Goal: Task Accomplishment & Management: Complete application form

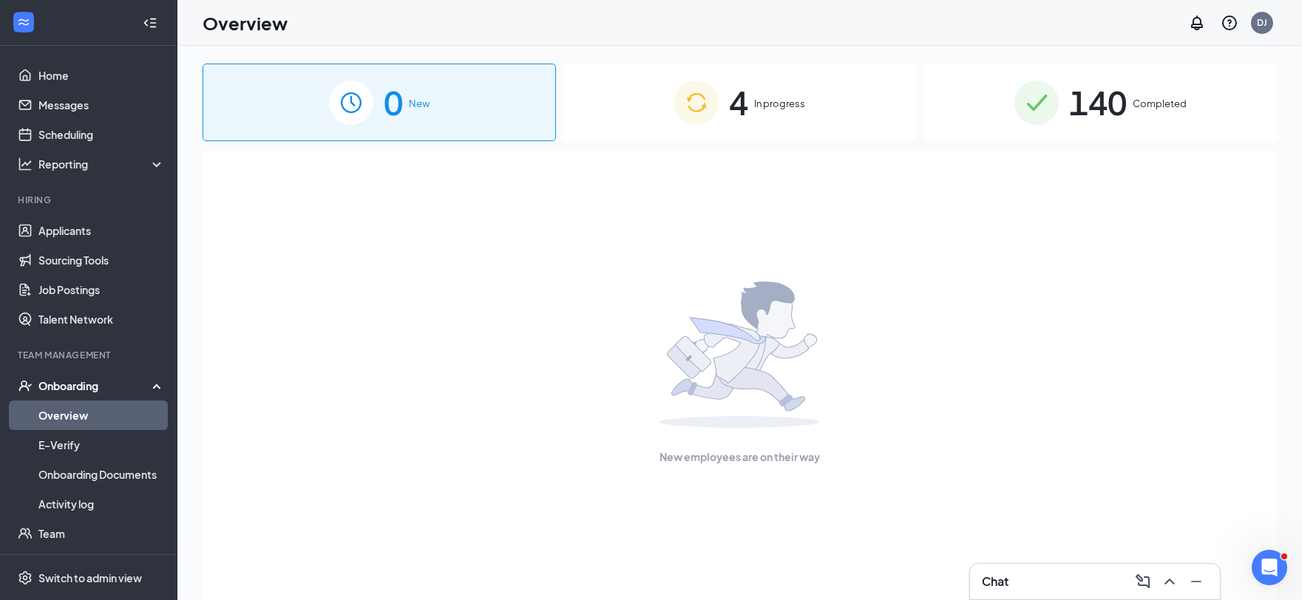
click at [65, 418] on link "Overview" at bounding box center [101, 416] width 126 height 30
click at [673, 90] on div "4 In progress" at bounding box center [739, 103] width 353 height 78
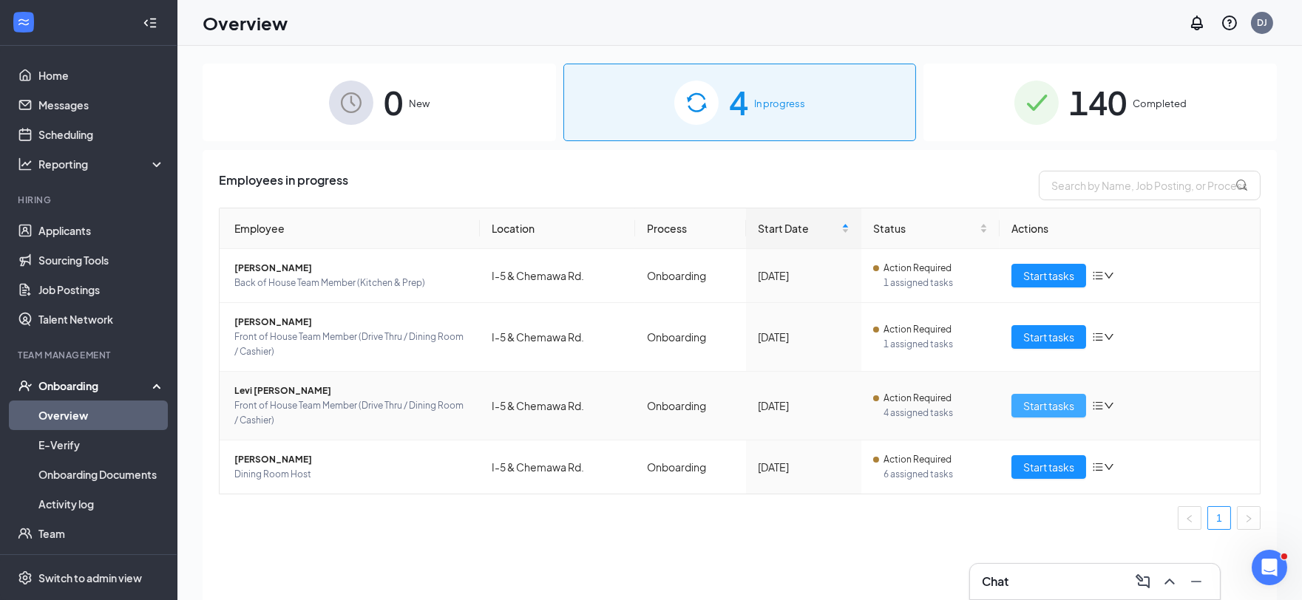
click at [1056, 404] on span "Start tasks" at bounding box center [1048, 406] width 51 height 16
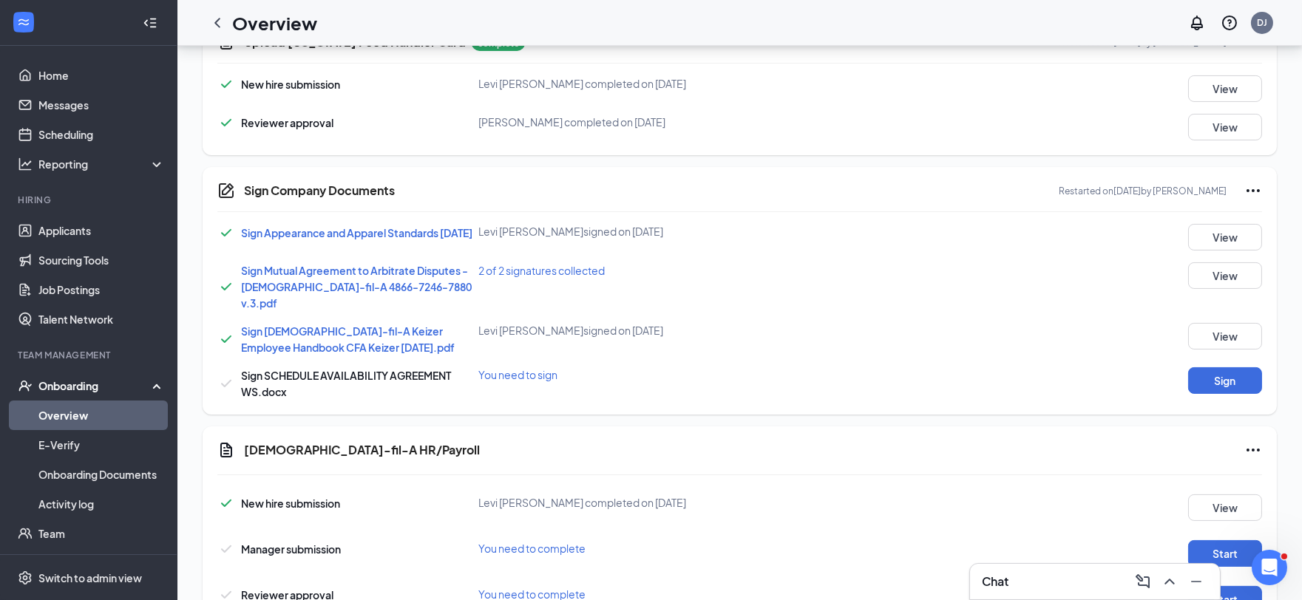
scroll to position [656, 0]
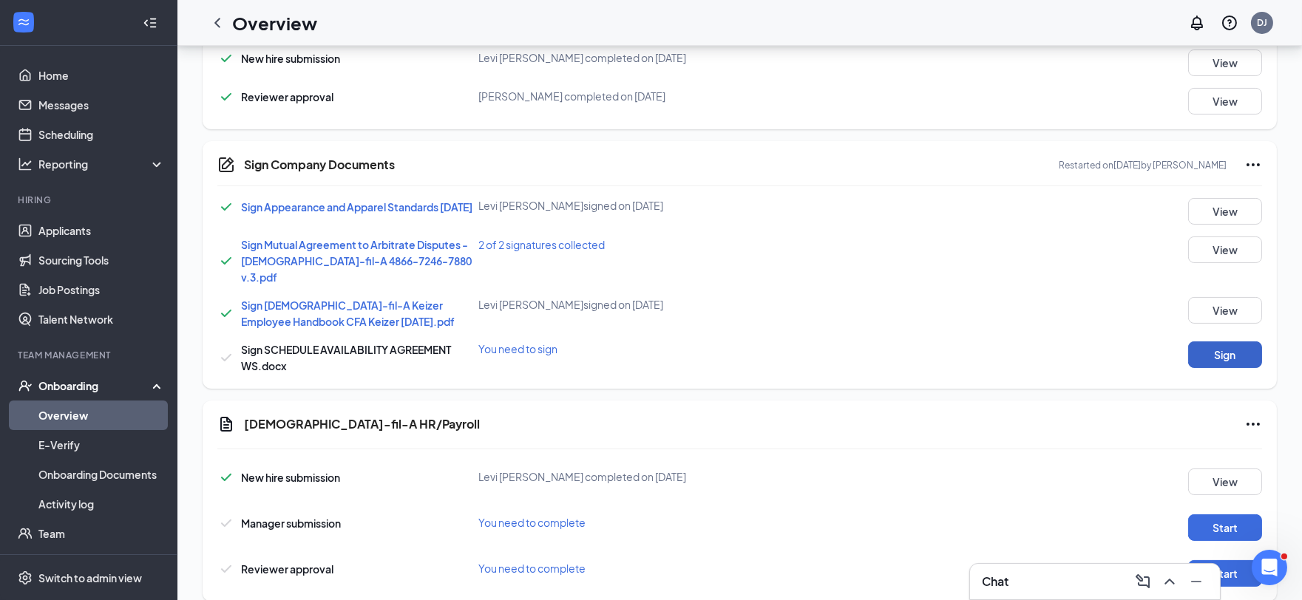
click at [1195, 342] on button "Sign" at bounding box center [1225, 355] width 74 height 27
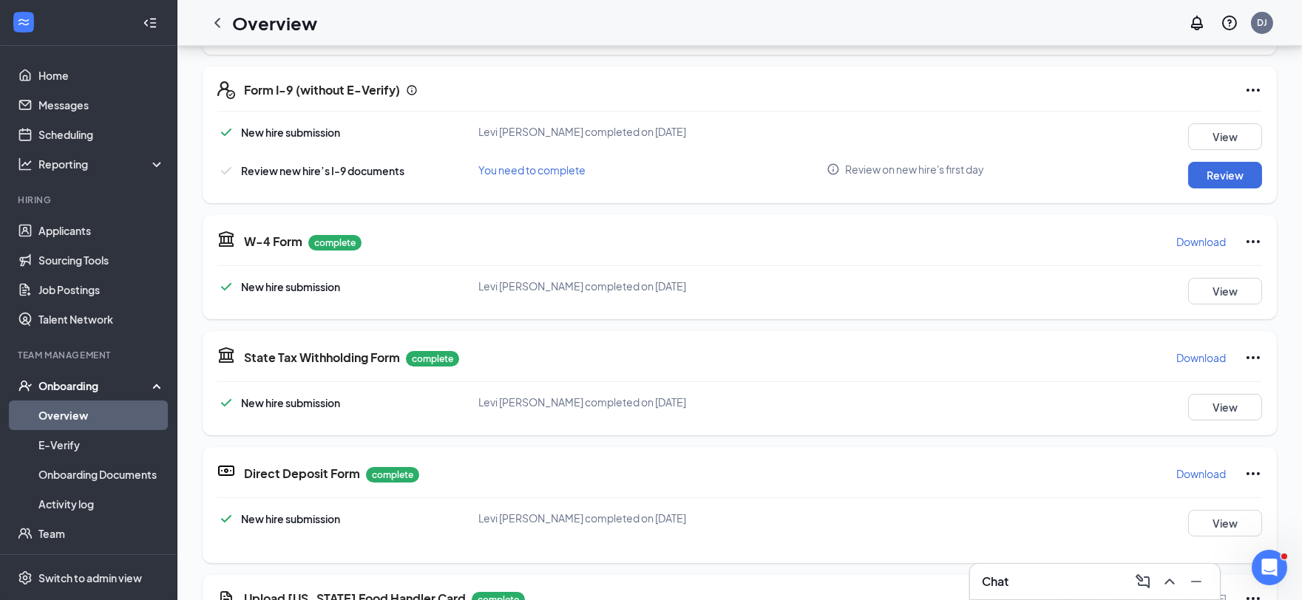
scroll to position [0, 0]
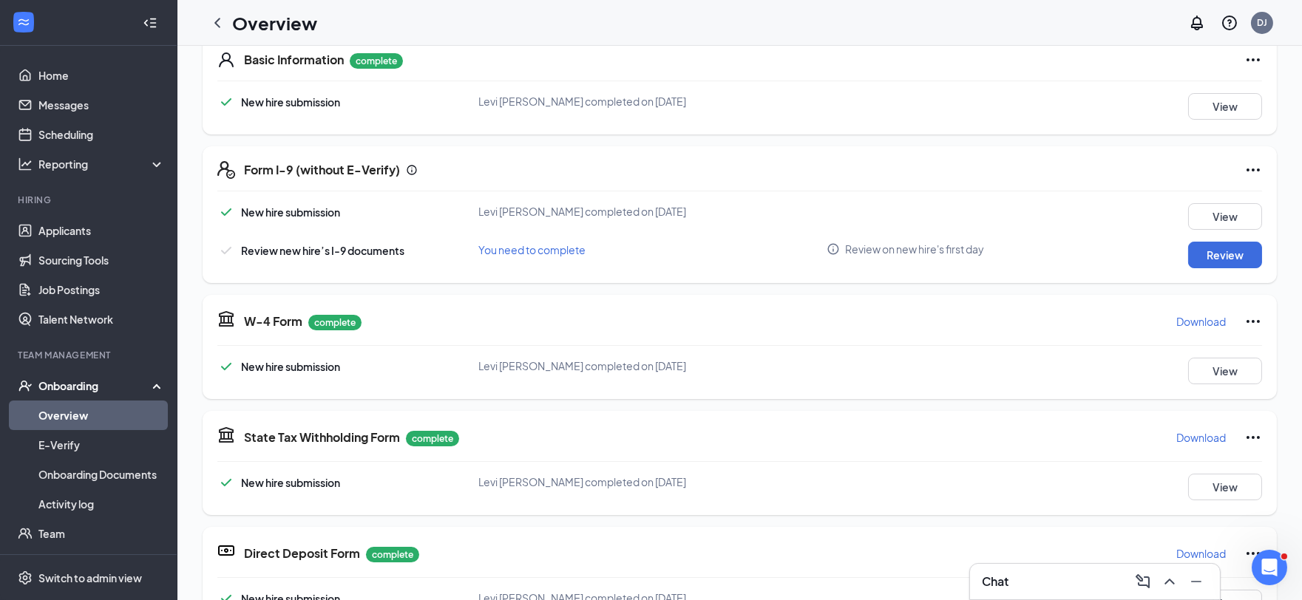
click at [1279, 160] on div "LS Levi Sater Front of House Team Member (Drive Thru / Dining Room / Cashier) ·…" at bounding box center [739, 552] width 1124 height 1493
